Goal: Check status

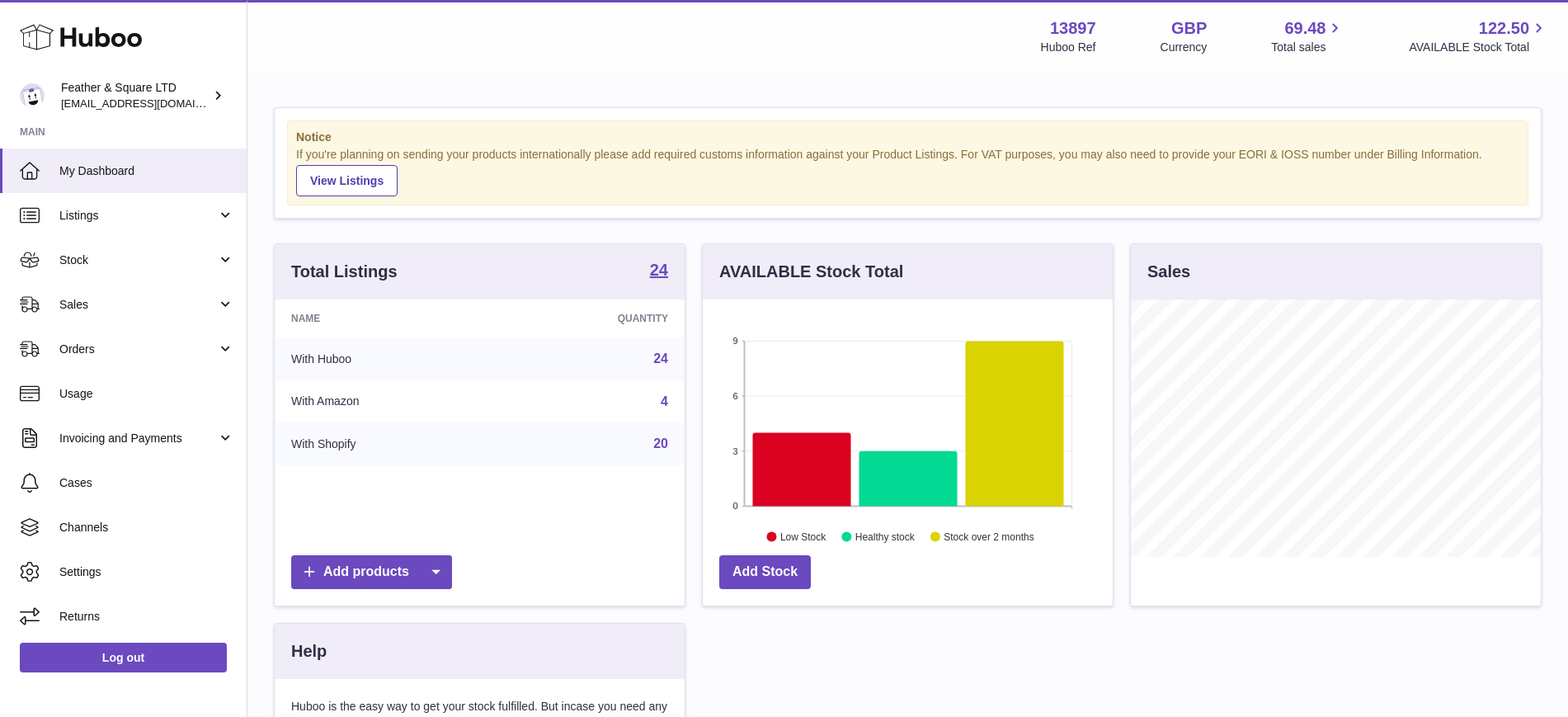
scroll to position [257, 410]
click at [115, 297] on span "Sales" at bounding box center [139, 305] width 158 height 15
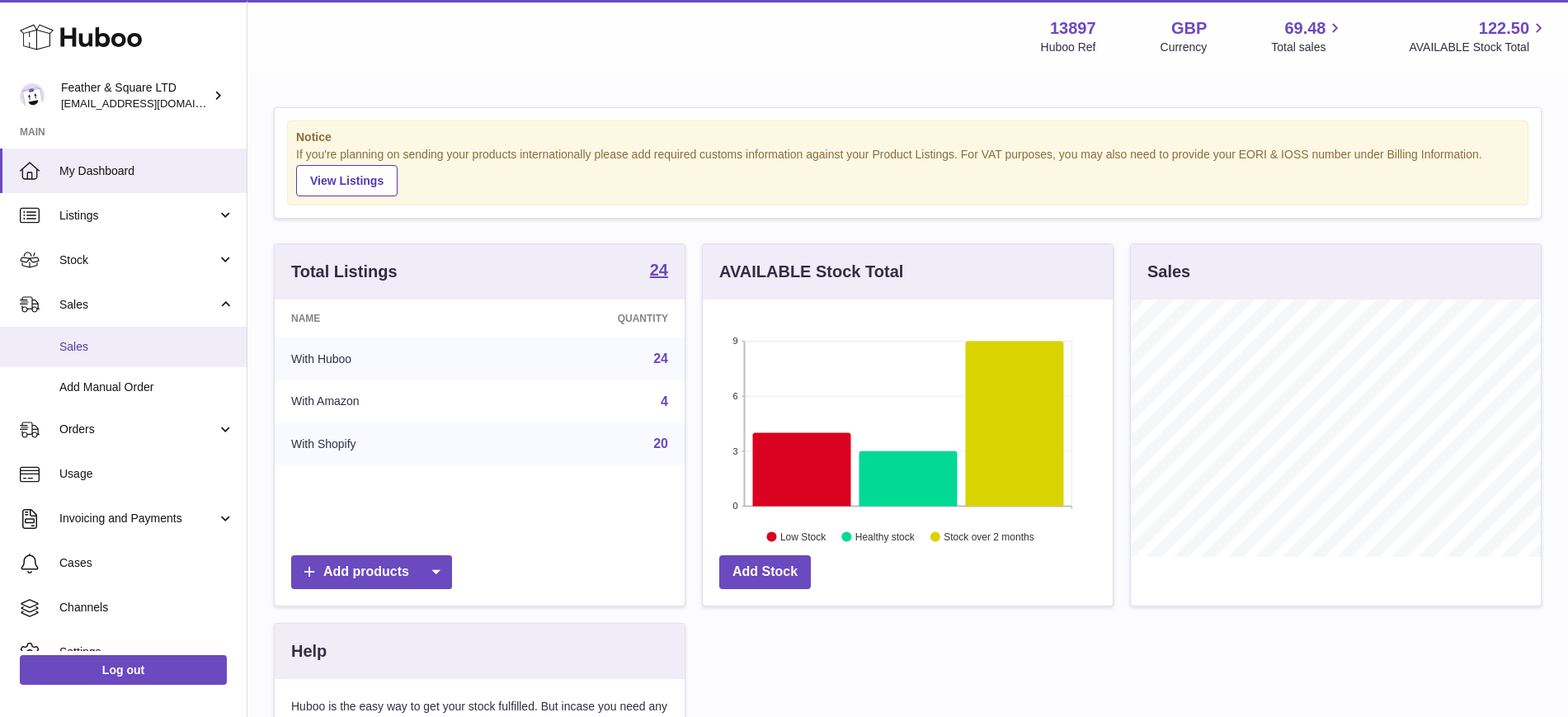
click at [78, 345] on span "Sales" at bounding box center [147, 346] width 175 height 15
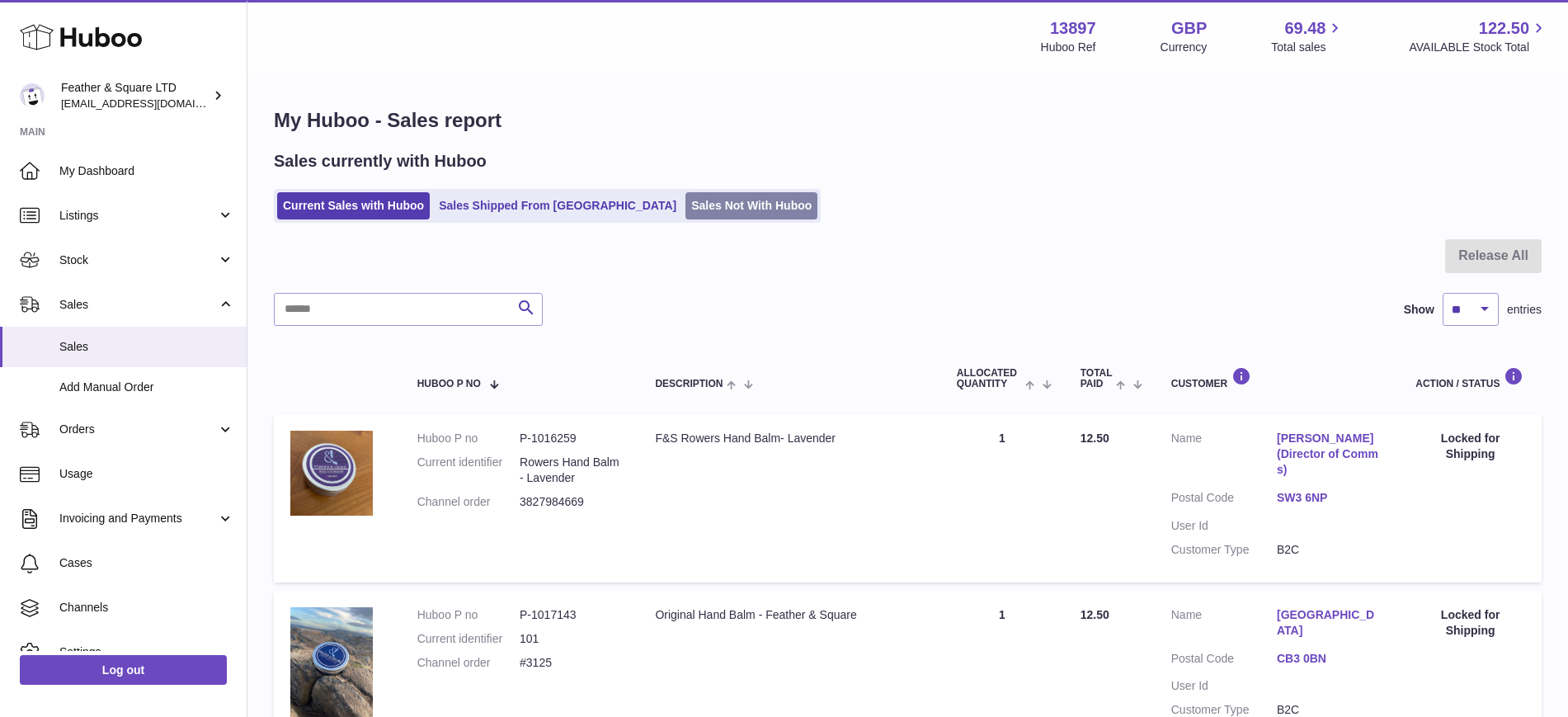
click at [695, 205] on link "Sales Not With Huboo" at bounding box center [751, 206] width 132 height 27
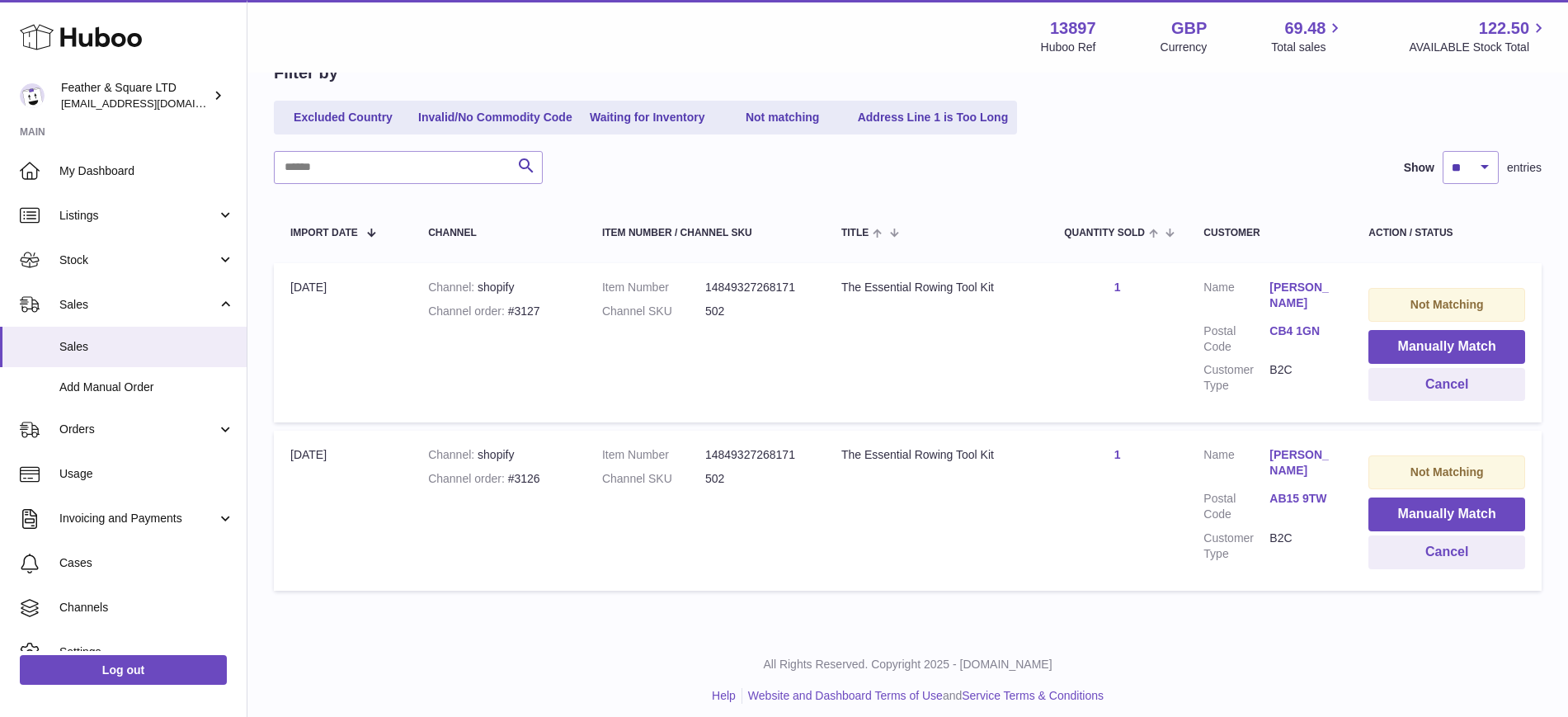
scroll to position [184, 0]
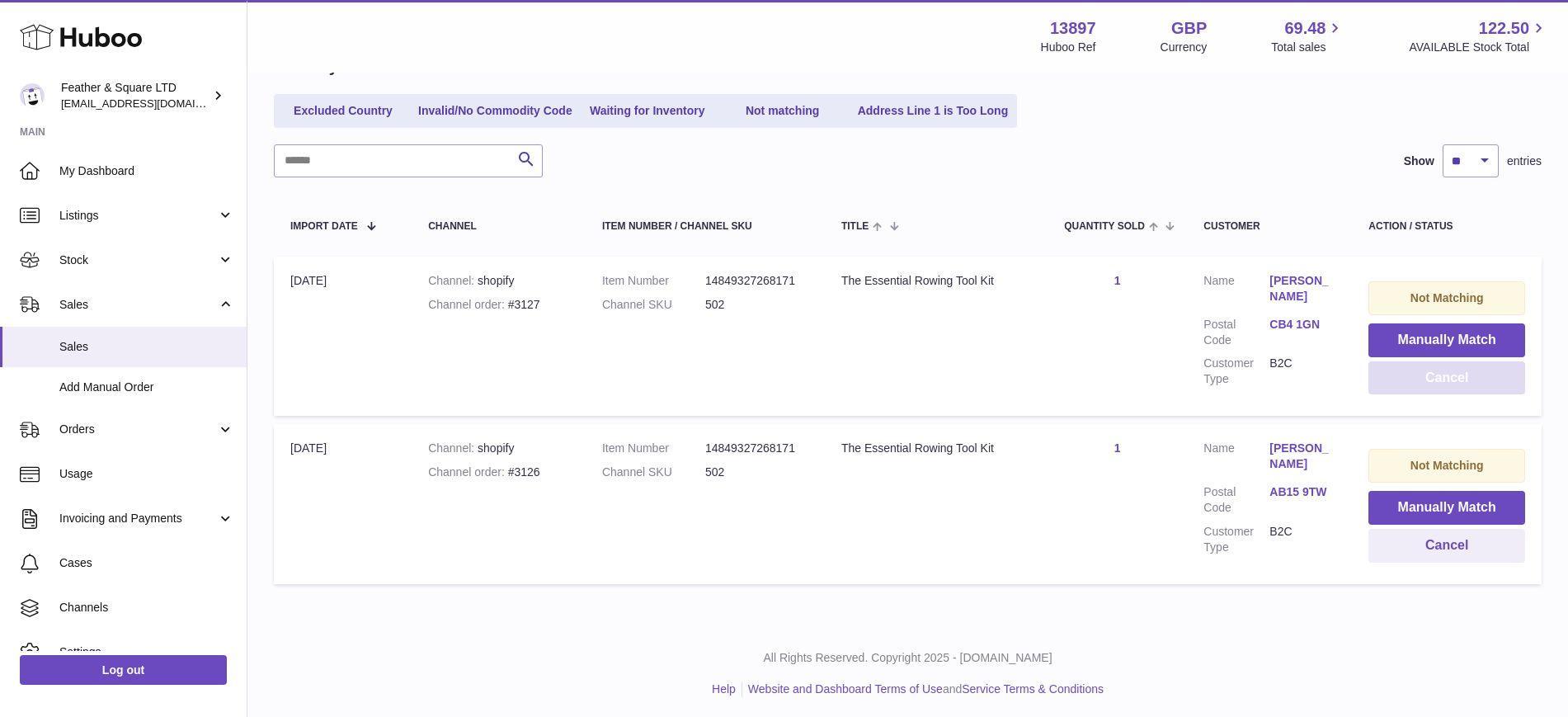
click at [1409, 384] on button "Cancel" at bounding box center [1447, 378] width 157 height 34
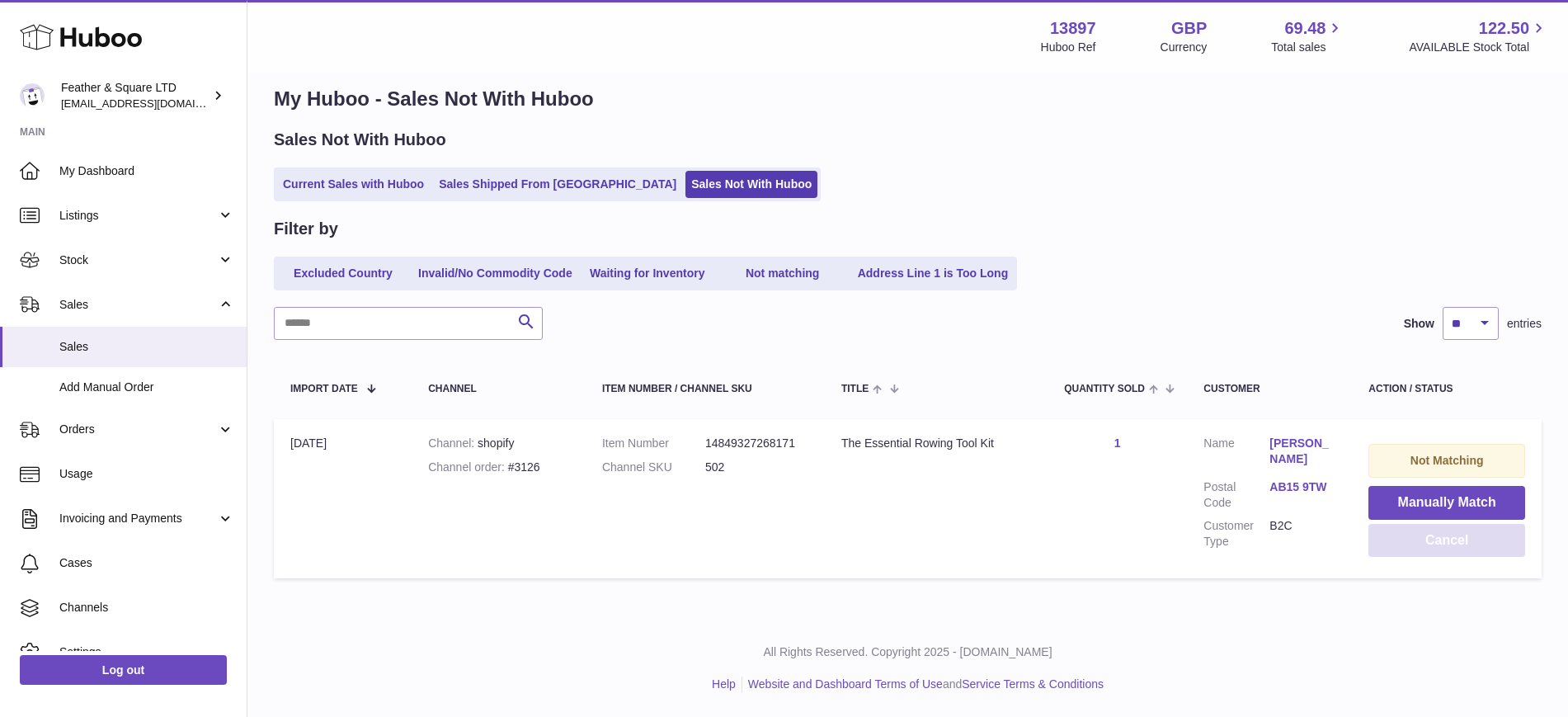
scroll to position [16, 0]
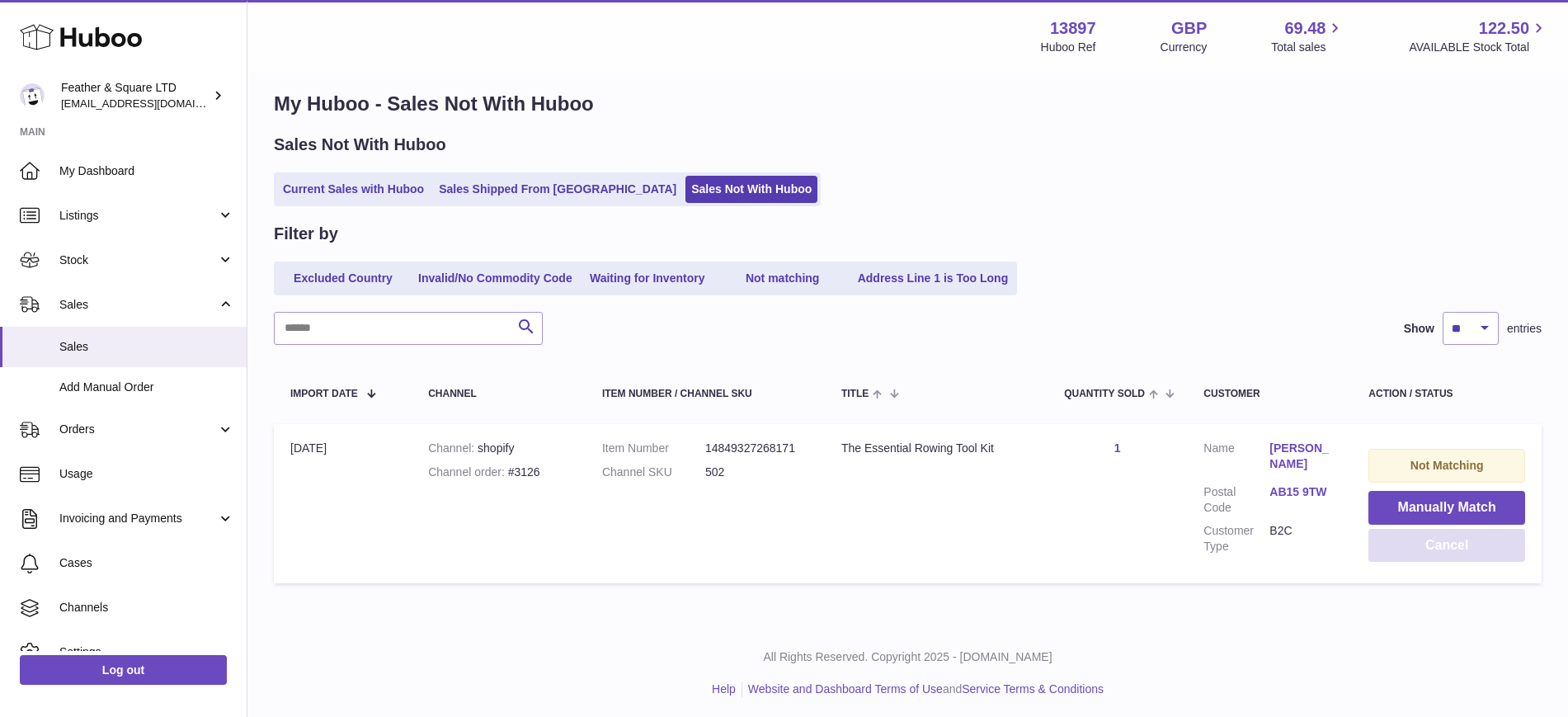
click at [1409, 547] on button "Cancel" at bounding box center [1447, 545] width 157 height 34
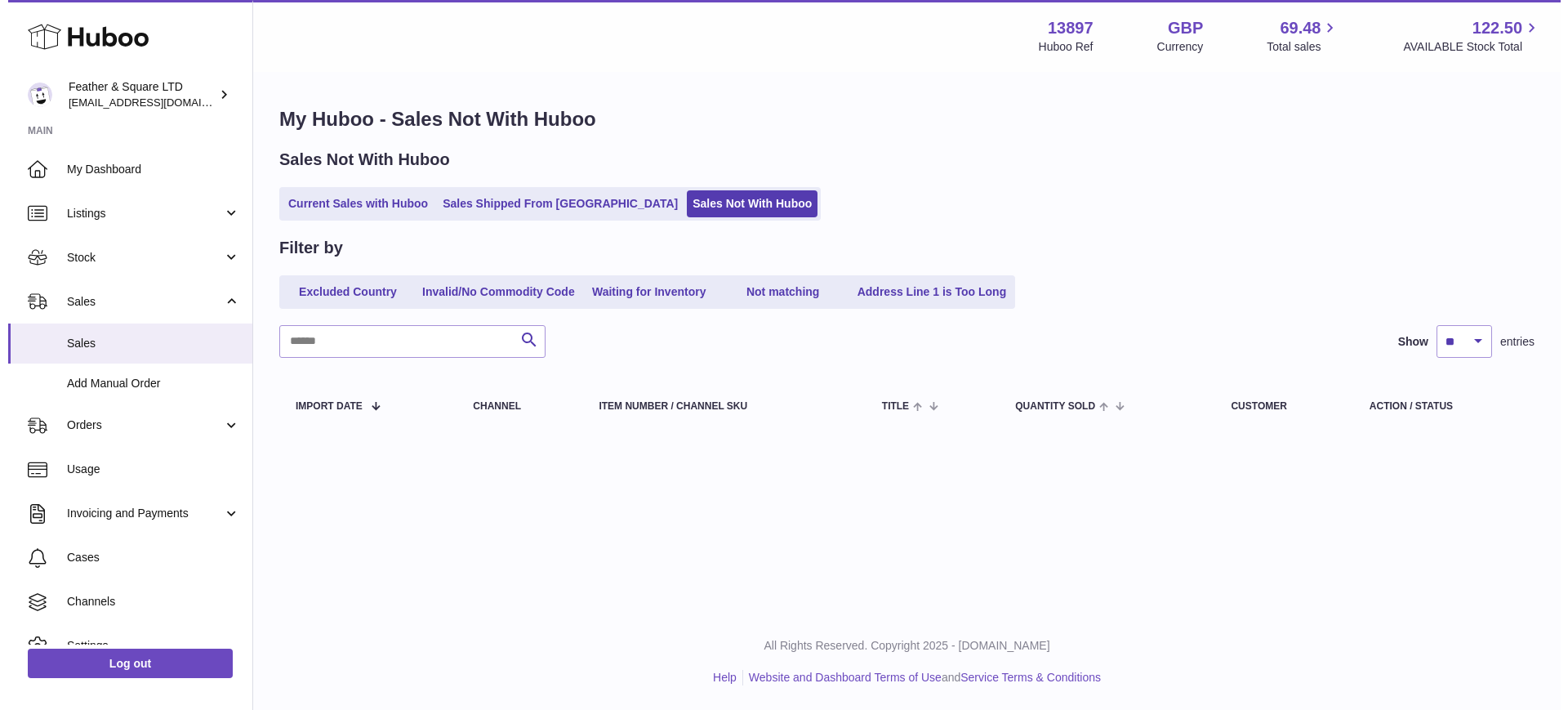
scroll to position [0, 0]
